Goal: Task Accomplishment & Management: Manage account settings

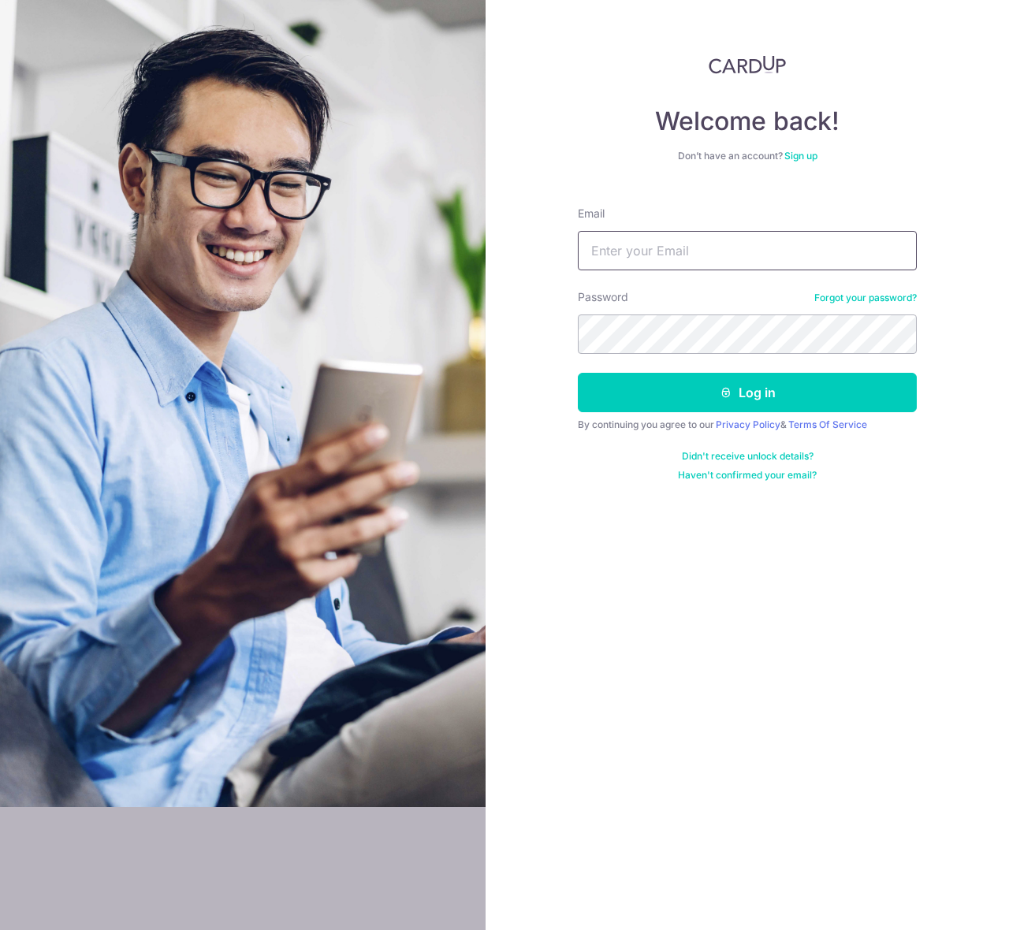
type input "[EMAIL_ADDRESS][DOMAIN_NAME]"
click at [774, 415] on form "Email [EMAIL_ADDRESS][DOMAIN_NAME] Password Forgot your password? Log in By con…" at bounding box center [747, 338] width 339 height 288
click at [774, 399] on button "Log in" at bounding box center [747, 392] width 339 height 39
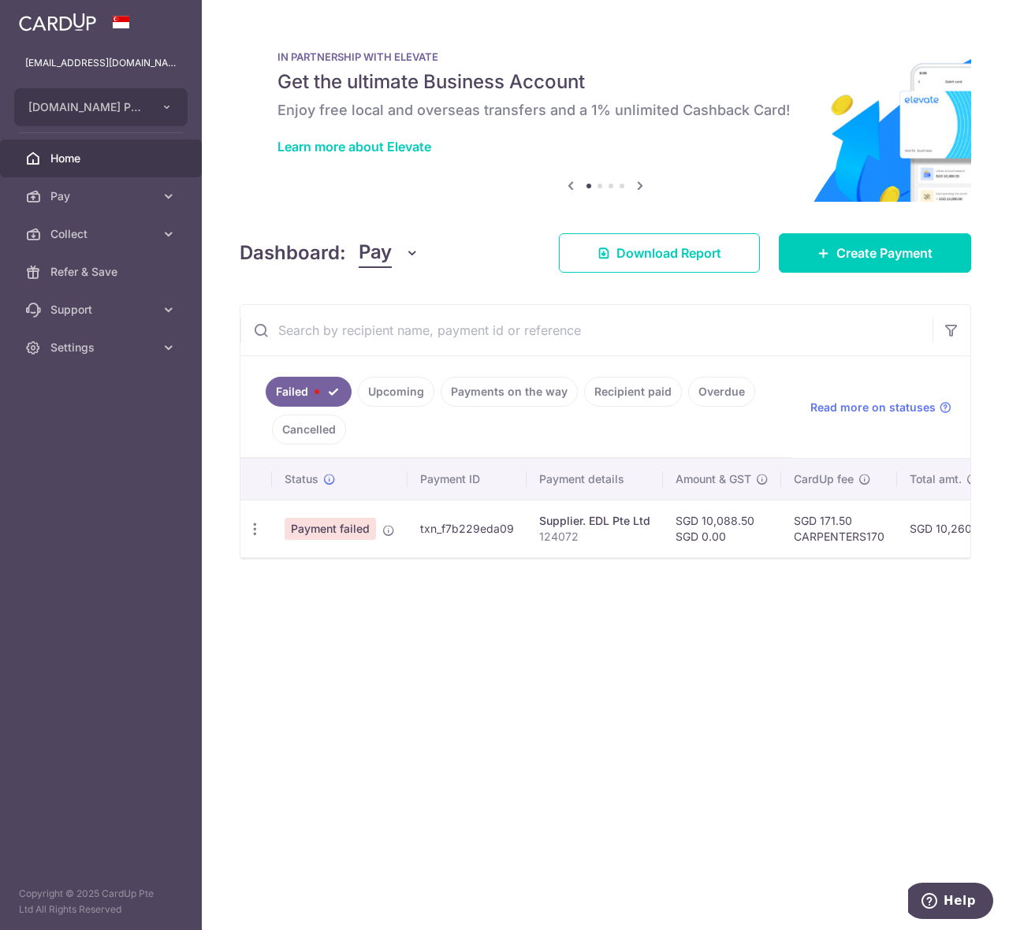
click at [256, 534] on icon "button" at bounding box center [255, 529] width 17 height 17
click at [300, 568] on span "Update payment" at bounding box center [338, 572] width 107 height 19
radio input "true"
type input "10,088.50"
type input "0.00"
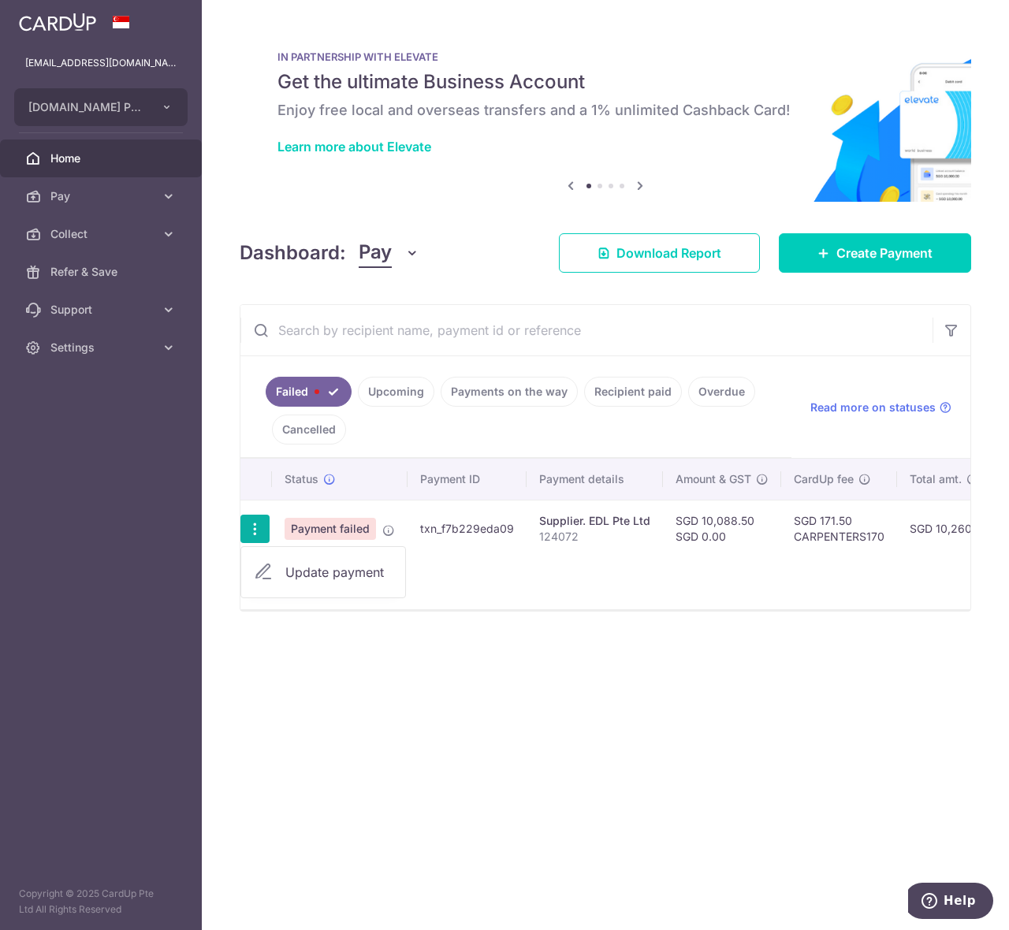
type input "124072"
type input "88vb"
type input "CARPENTERS170"
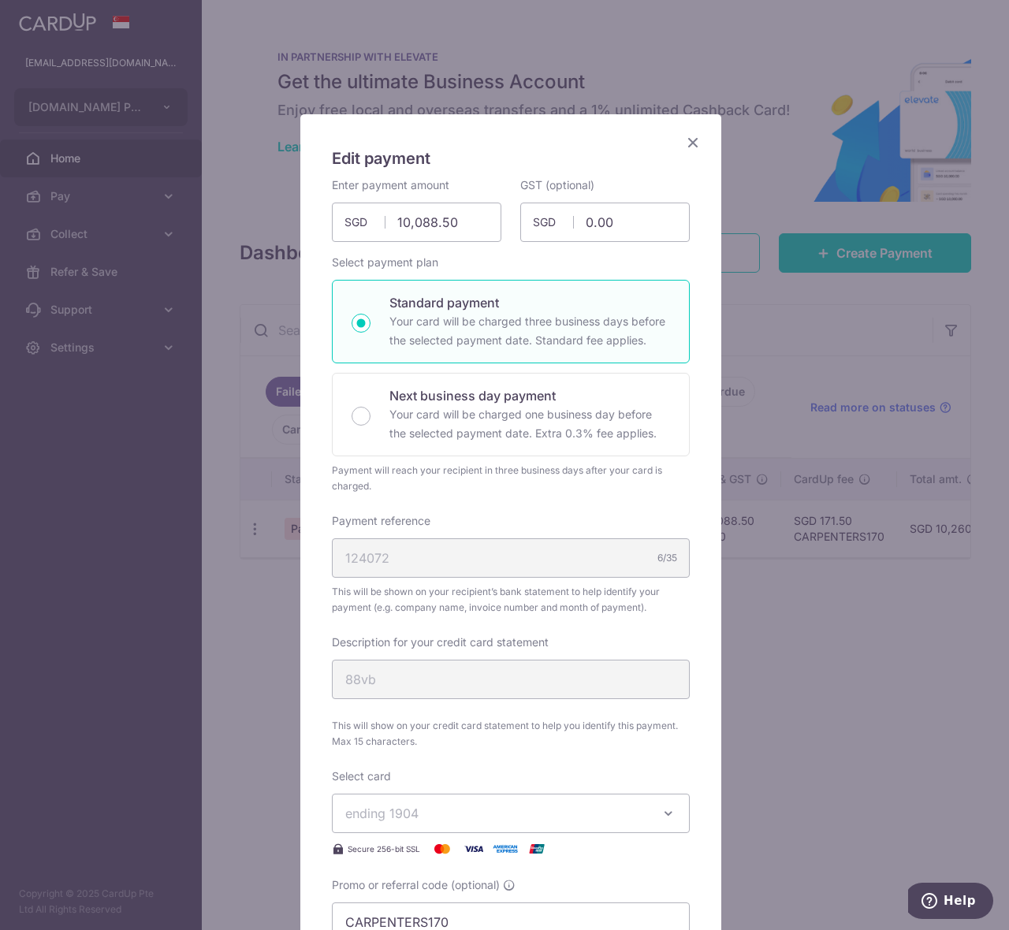
scroll to position [480, 0]
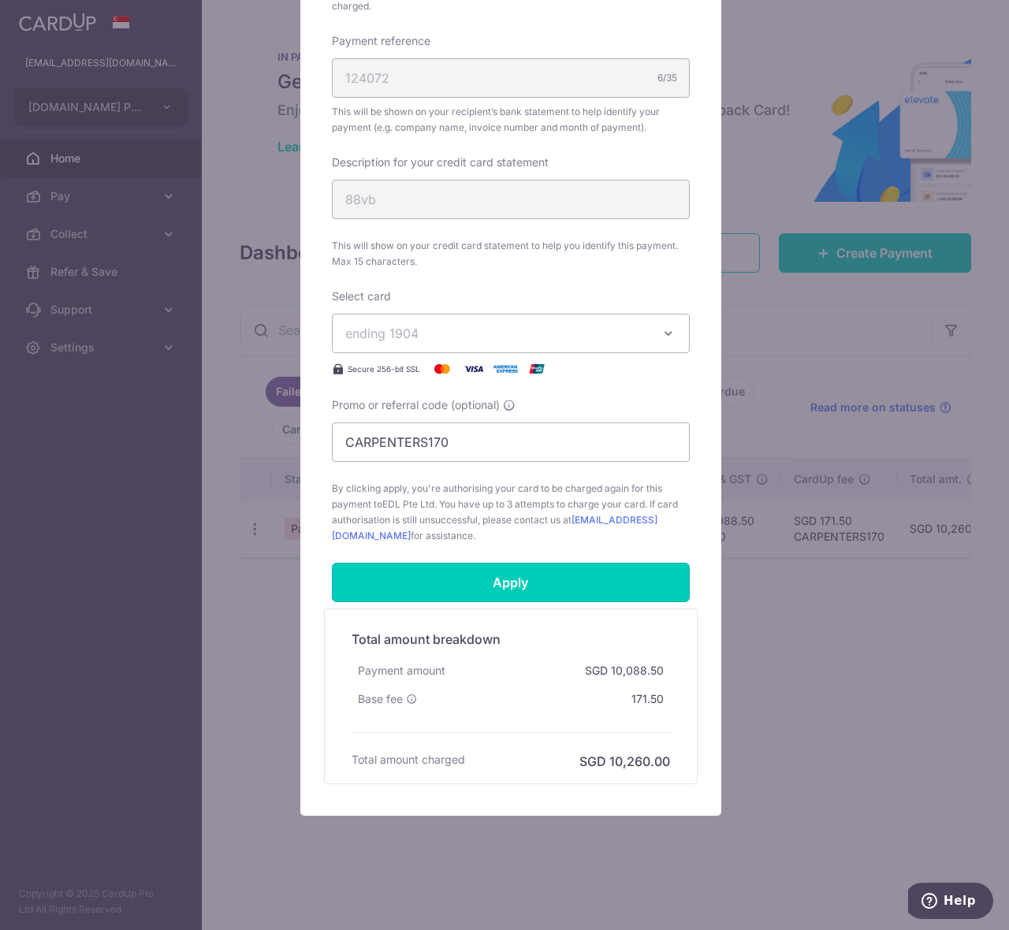
click at [577, 587] on input "Apply" at bounding box center [511, 582] width 358 height 39
